Goal: Task Accomplishment & Management: Use online tool/utility

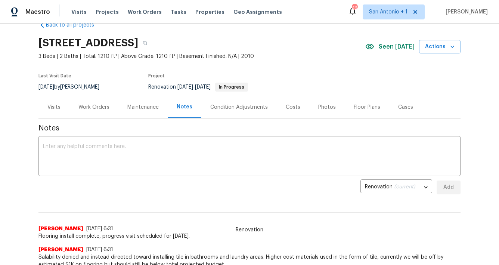
scroll to position [23, 0]
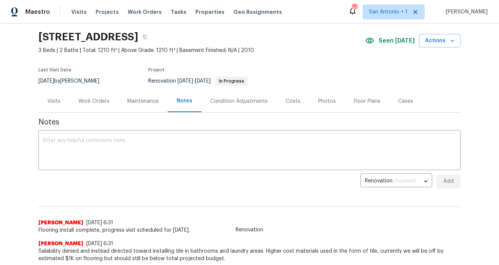
click at [155, 230] on span "Flooring install complete, progress visit scheduled for today." at bounding box center [249, 229] width 422 height 7
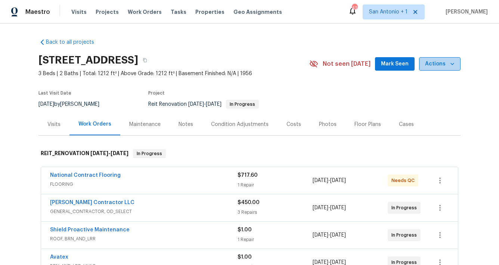
click at [448, 65] on icon "button" at bounding box center [451, 63] width 7 height 7
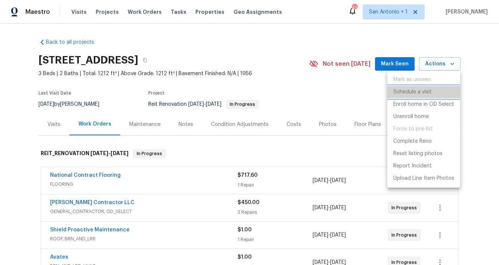
click at [421, 91] on p "Schedule a visit" at bounding box center [412, 92] width 38 height 8
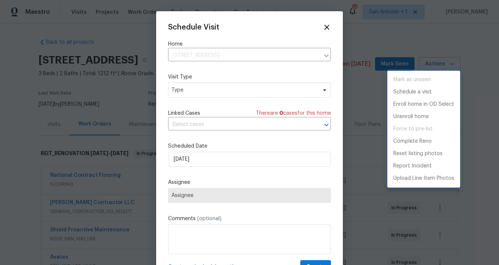
click at [208, 91] on div at bounding box center [249, 132] width 499 height 265
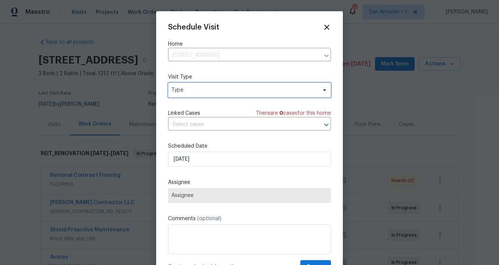
click at [208, 91] on span "Type" at bounding box center [243, 89] width 145 height 7
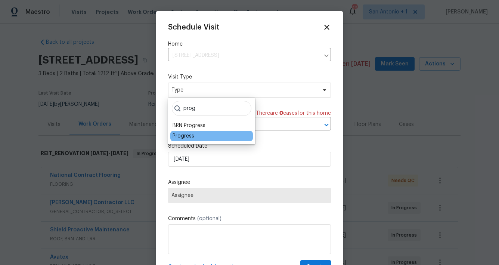
type input "prog"
click at [195, 137] on div "Progress" at bounding box center [211, 136] width 82 height 10
click at [186, 137] on div "Progress" at bounding box center [183, 135] width 22 height 7
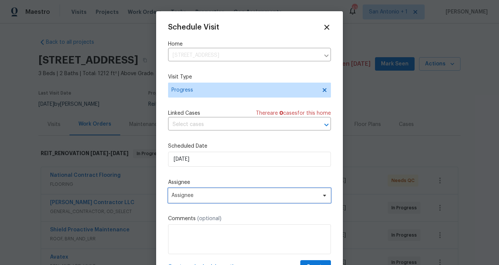
click at [191, 196] on span "Assignee" at bounding box center [244, 195] width 146 height 6
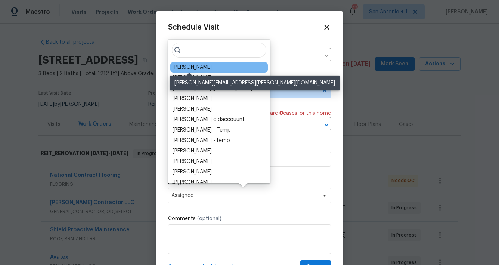
click at [196, 65] on div "[PERSON_NAME]" at bounding box center [191, 66] width 39 height 7
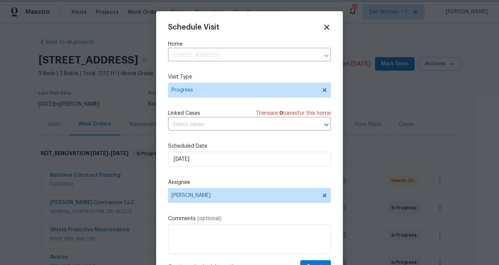
scroll to position [13, 0]
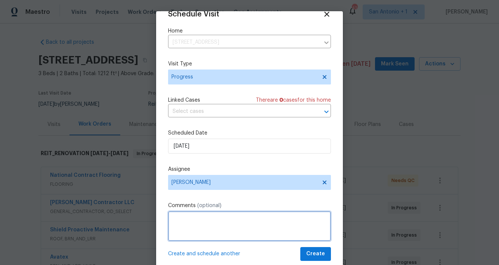
click at [209, 215] on textarea at bounding box center [249, 226] width 163 height 30
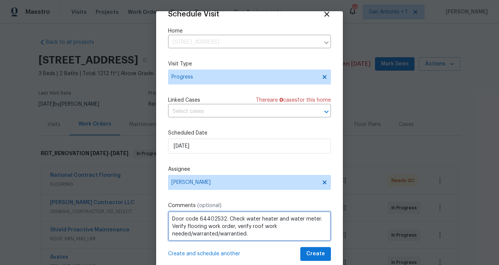
type textarea "Door code 64402532. Check water heater and water meter. Verify flooring work or…"
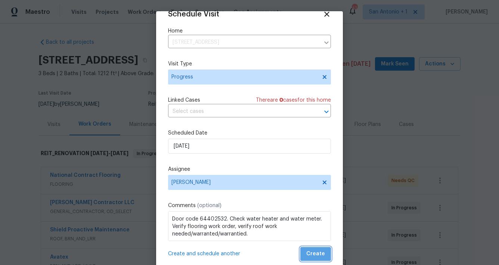
click at [316, 249] on button "Create" at bounding box center [315, 254] width 31 height 14
